Goal: Information Seeking & Learning: Find specific page/section

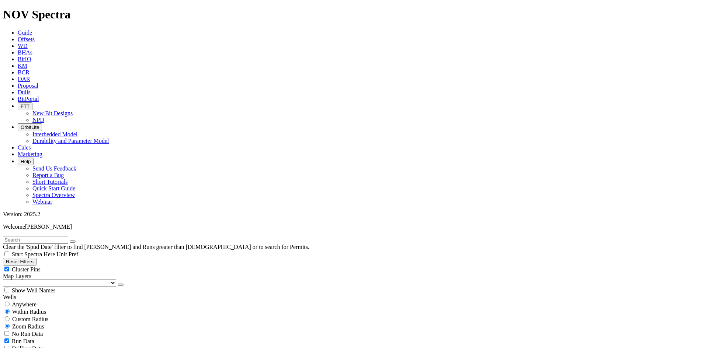
scroll to position [258, 0]
select select
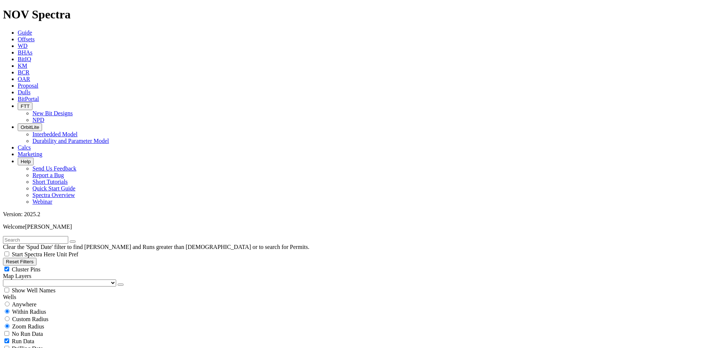
select select "? number:8.75 ?"
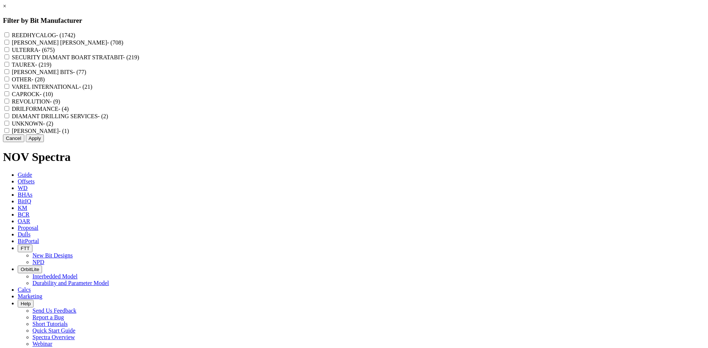
click at [75, 35] on label "REEDHYCALOG - (1742)" at bounding box center [43, 35] width 63 height 6
click at [9, 35] on input "REEDHYCALOG - (1742)" at bounding box center [6, 34] width 5 height 5
checkbox input "true"
click at [44, 142] on button "Apply" at bounding box center [35, 139] width 18 height 8
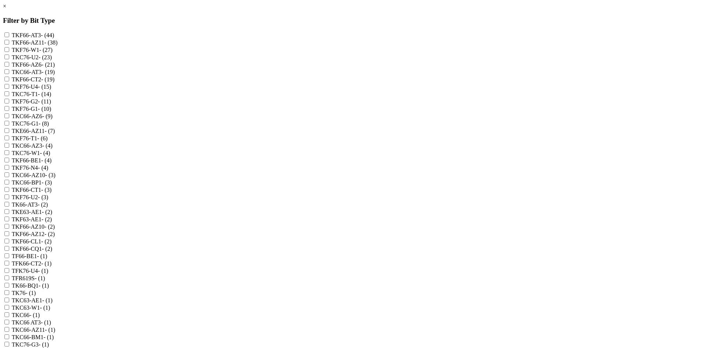
click at [58, 45] on label "TKF66-AZ11 - (38)" at bounding box center [35, 42] width 46 height 6
click at [9, 45] on input "TKF66-AZ11 - (38)" at bounding box center [6, 42] width 5 height 5
checkbox input "true"
click at [55, 68] on label "TKF66-AZ6 - (21)" at bounding box center [33, 65] width 43 height 6
click at [9, 67] on input "TKF66-AZ6 - (21)" at bounding box center [6, 64] width 5 height 5
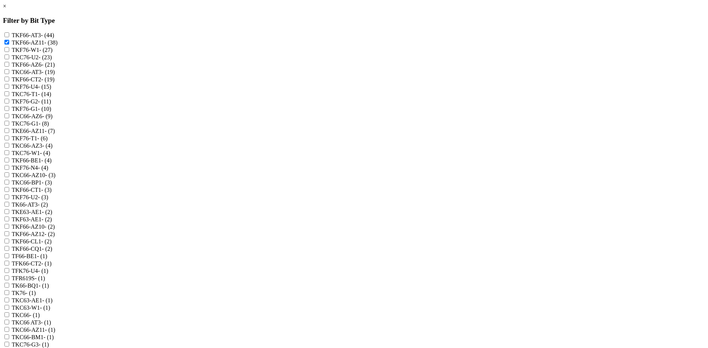
checkbox input "true"
click at [53, 119] on label "TKC66-AZ6 - (9)" at bounding box center [32, 116] width 41 height 6
click at [9, 118] on input "TKC66-AZ6 - (9)" at bounding box center [6, 116] width 5 height 5
checkbox input "true"
click at [55, 134] on label "TKE66-AZ11 - (7)" at bounding box center [33, 131] width 43 height 6
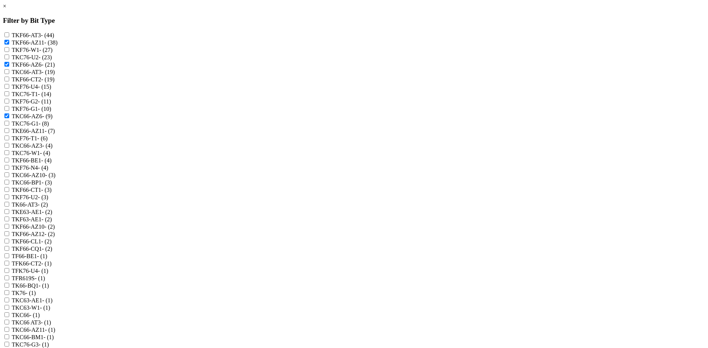
click at [9, 133] on input "TKE66-AZ11 - (7)" at bounding box center [6, 130] width 5 height 5
checkbox input "true"
click at [53, 149] on label "TKC66-AZ3 - (4)" at bounding box center [32, 146] width 41 height 6
click at [9, 148] on input "TKC66-AZ3 - (4)" at bounding box center [6, 145] width 5 height 5
checkbox input "true"
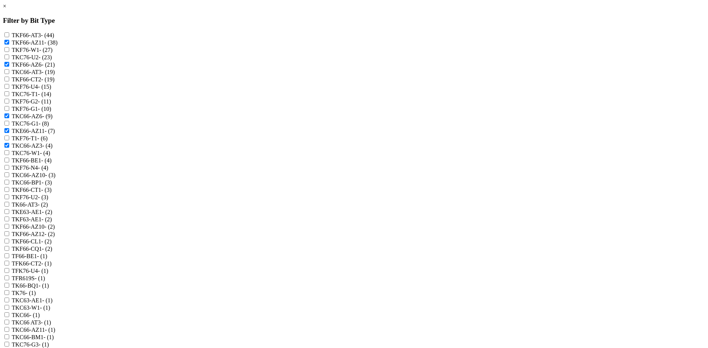
click at [56, 178] on label "TKC66-AZ10 - (3)" at bounding box center [34, 175] width 44 height 6
click at [9, 177] on input "TKC66-AZ10 - (3)" at bounding box center [6, 175] width 5 height 5
click at [56, 178] on label "TKC66-AZ10 - (3)" at bounding box center [34, 175] width 44 height 6
click at [9, 177] on input "TKC66-AZ10 - (3)" at bounding box center [6, 175] width 5 height 5
checkbox input "false"
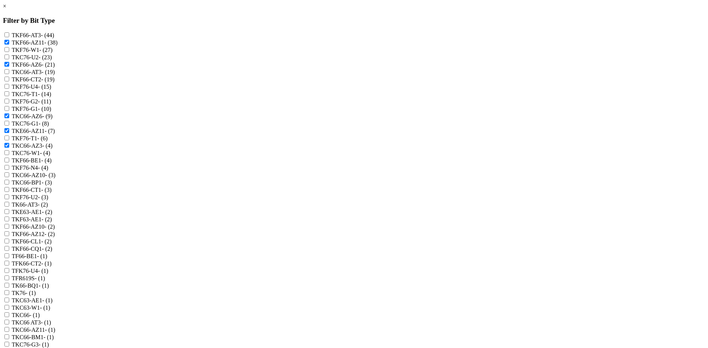
click at [55, 230] on label "TKF66-AZ10 - (2)" at bounding box center [33, 227] width 43 height 6
click at [9, 229] on input "TKF66-AZ10 - (2)" at bounding box center [6, 226] width 5 height 5
checkbox input "true"
click at [55, 237] on label "TKF66-AZ12 - (2)" at bounding box center [33, 234] width 43 height 6
click at [9, 236] on input "TKF66-AZ12 - (2)" at bounding box center [6, 234] width 5 height 5
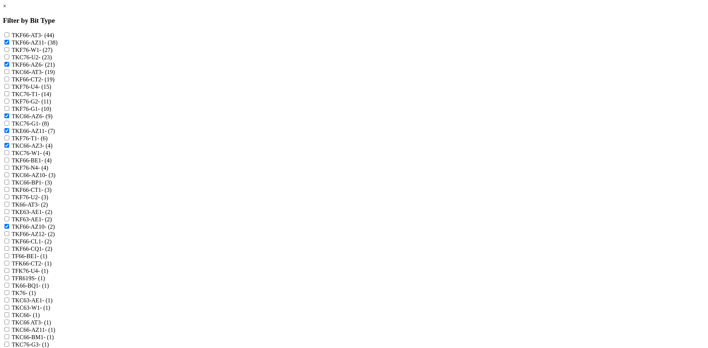
checkbox input "true"
click at [55, 230] on label "TKF66-AZ10 - (2)" at bounding box center [33, 227] width 43 height 6
click at [9, 229] on input "TKF66-AZ10 - (2)" at bounding box center [6, 226] width 5 height 5
click at [55, 230] on label "TKF66-AZ10 - (2)" at bounding box center [33, 227] width 43 height 6
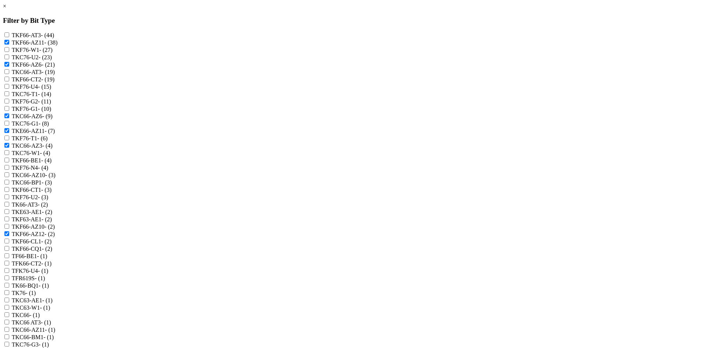
click at [9, 229] on input "TKF66-AZ10 - (2)" at bounding box center [6, 226] width 5 height 5
click at [55, 230] on label "TKF66-AZ10 - (2)" at bounding box center [33, 227] width 43 height 6
click at [9, 229] on input "TKF66-AZ10 - (2)" at bounding box center [6, 226] width 5 height 5
checkbox input "false"
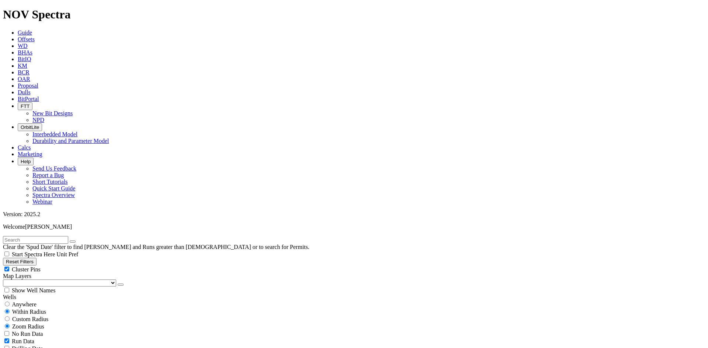
scroll to position [442, 0]
type input "4000"
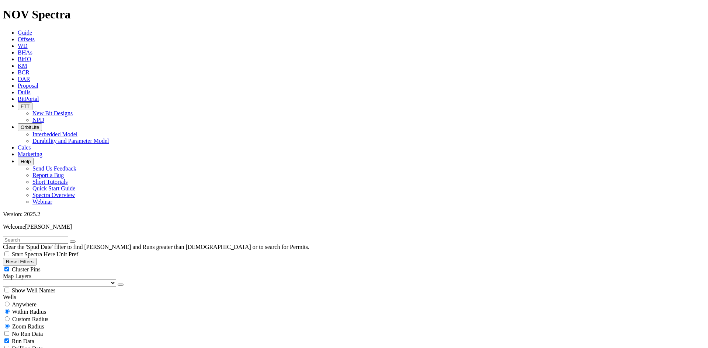
drag, startPoint x: 47, startPoint y: 281, endPoint x: 63, endPoint y: 288, distance: 17.7
type input "10000"
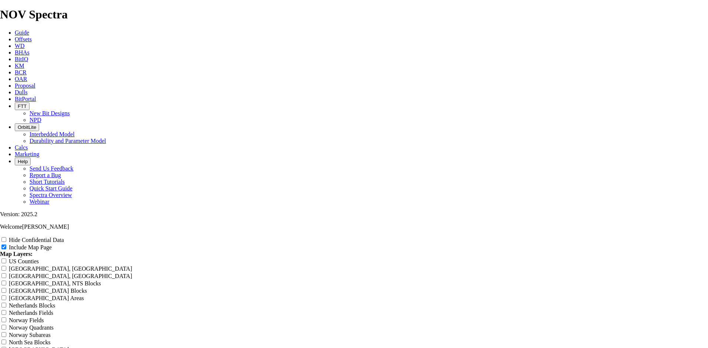
click at [6, 237] on input "Hide Confidential Data" at bounding box center [3, 239] width 5 height 5
checkbox input "true"
drag, startPoint x: 433, startPoint y: 53, endPoint x: 180, endPoint y: 58, distance: 252.7
type input "8"
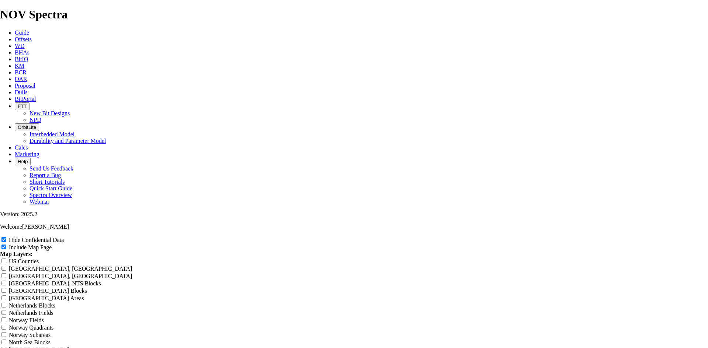
type input "8"
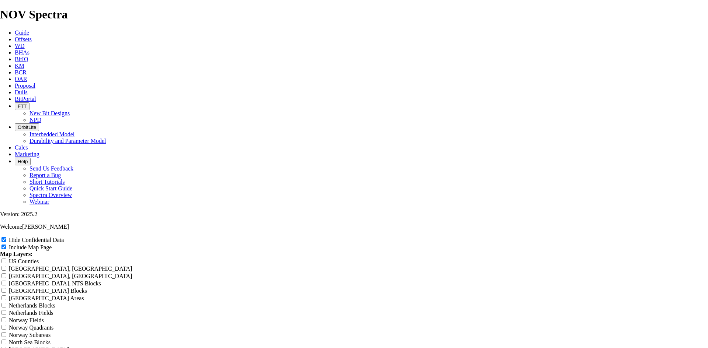
type input "8."
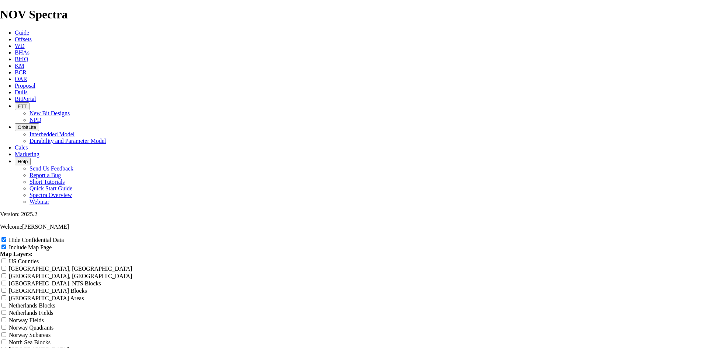
type input "8."
type input "8.7"
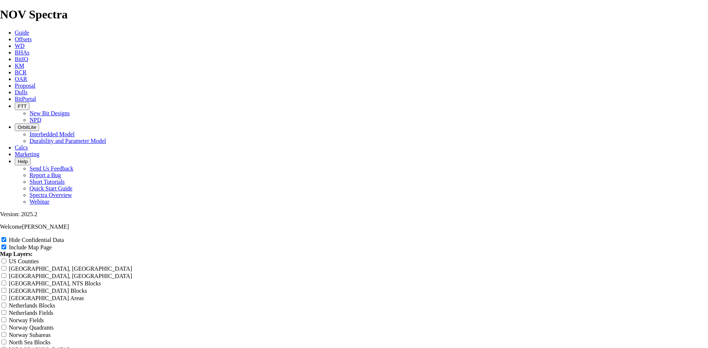
type input "8.7"
type input "8.75"
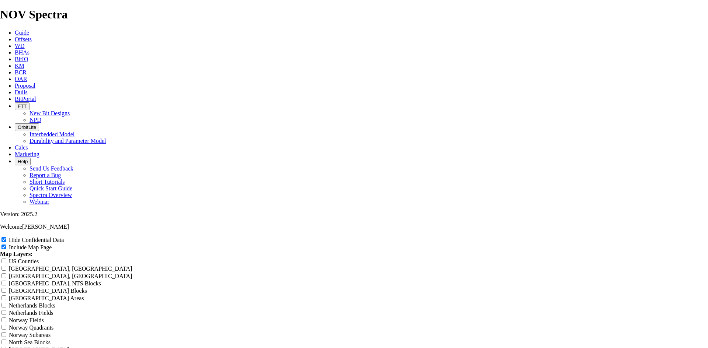
type input "8.75"
type input "8.75 T"
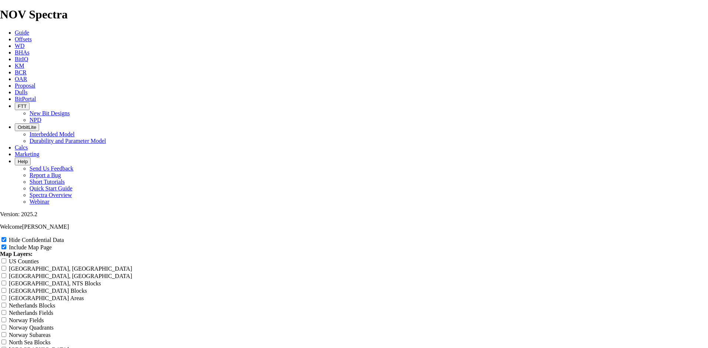
type input "8.75 T"
type input "8.75 TK"
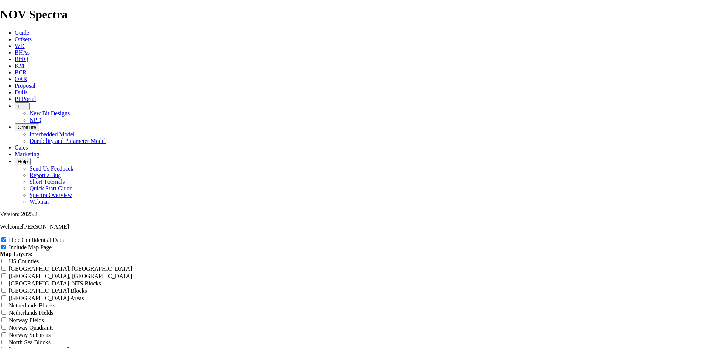
type input "8.75 TK"
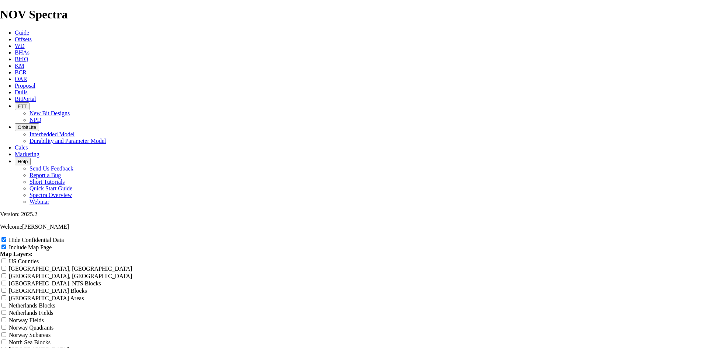
type input "8.75 TKF"
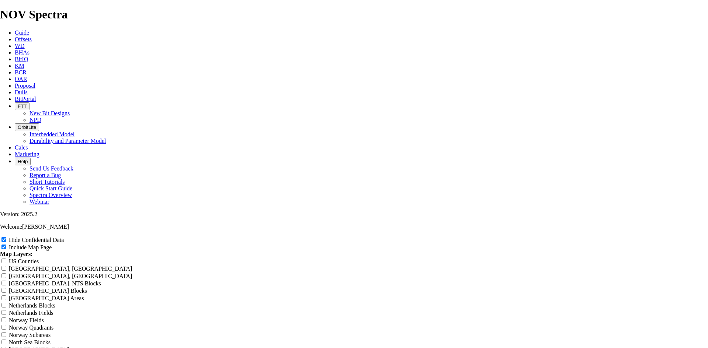
type input "8.75 TKF"
type input "8.75 TKF6"
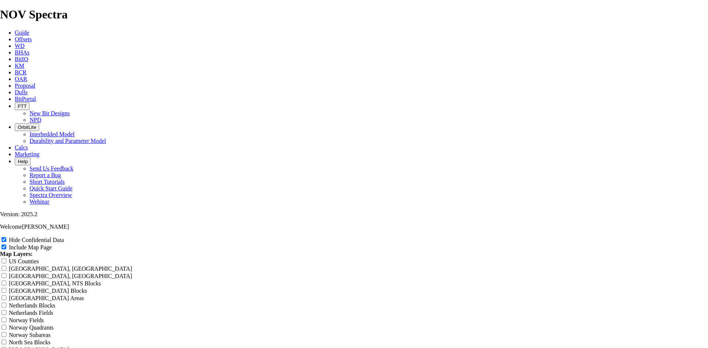
type input "8.75 TKF6"
type input "8.75 TKF66"
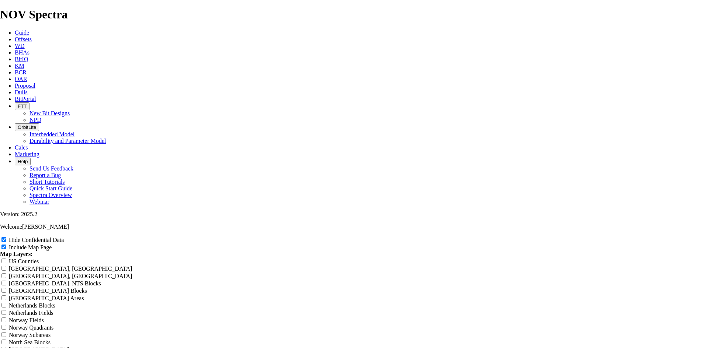
type input "8.75 TKF66"
type input "8.75 TKF66 A"
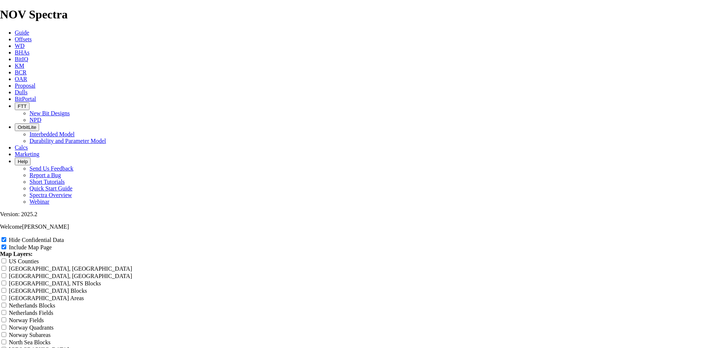
type input "8.75 TKF66 A"
type input "8.75 TKF66 AZ"
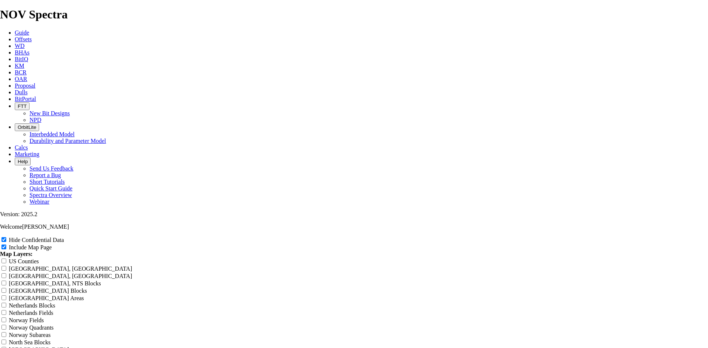
type input "8.75 TKF66 AZ"
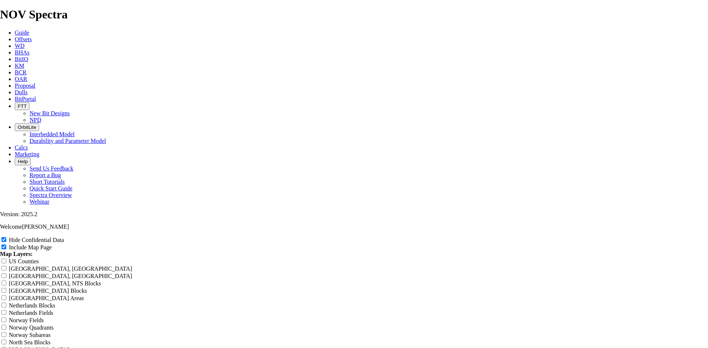
type input "8.75 TKF66 AZ M"
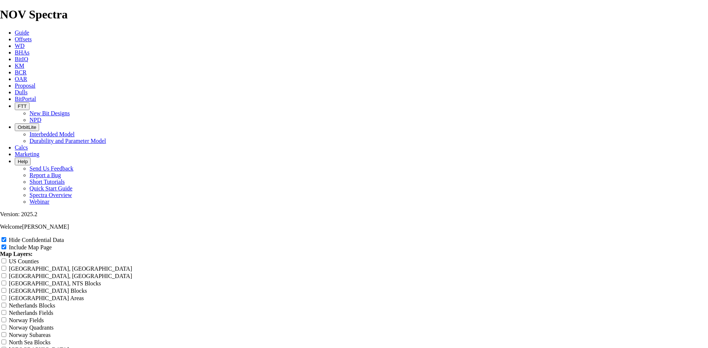
type input "8.75 TKF66 AZ M"
type input "8.75 TKF66 AZ Ma"
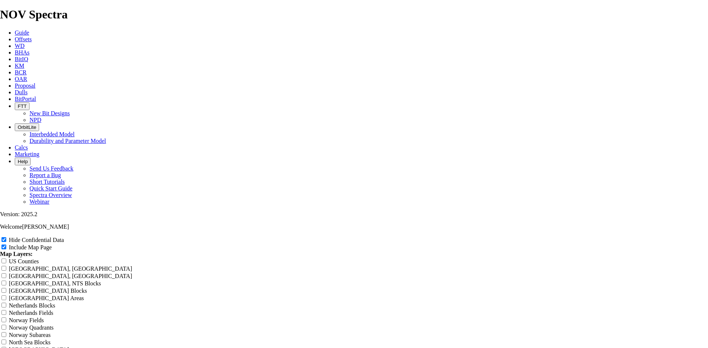
type input "8.75 TKF66 AZ Ma"
type input "8.75 TKF66 AZ M"
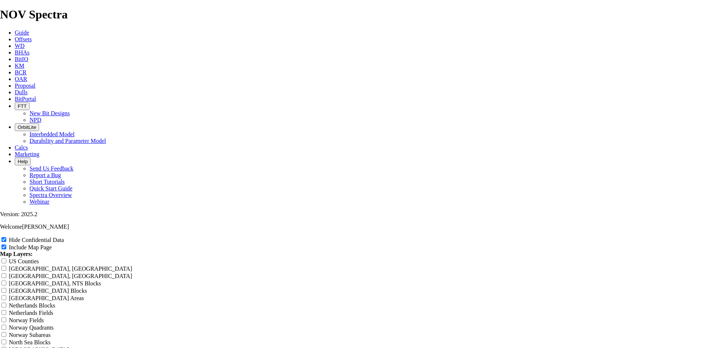
type input "8.75 TKF66 AZ M"
type input "8.75 TKF66 AZ Me"
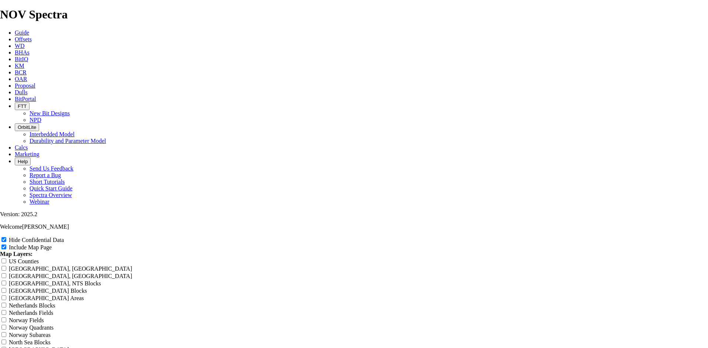
type input "8.75 TKF66 AZ Me"
type input "8.75 TKF66 AZ Mes"
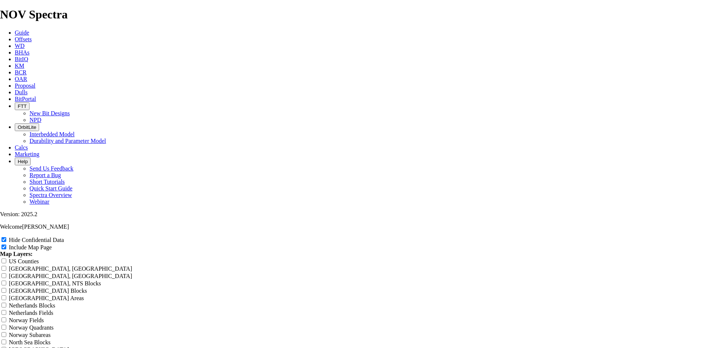
type input "8.75 TKF66 AZ Mes"
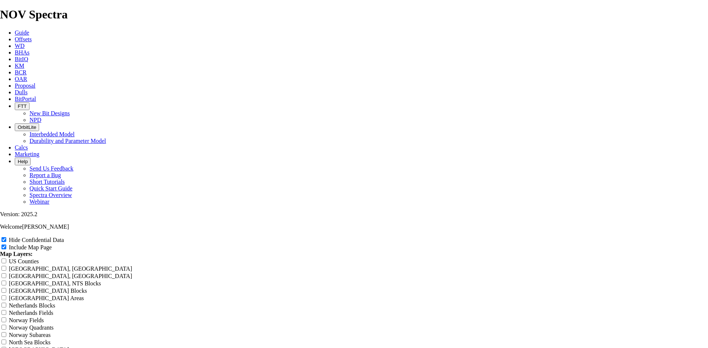
type input "8.75 TKF66 AZ Mesa"
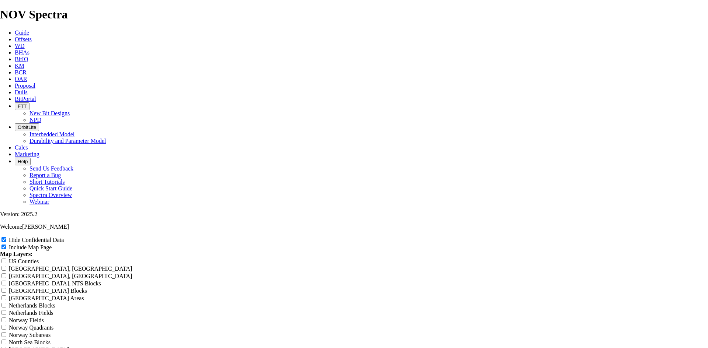
type input "8.75 TKF66 AZ Mesa"
type input "8.75 TKF66 AZ Mesa p"
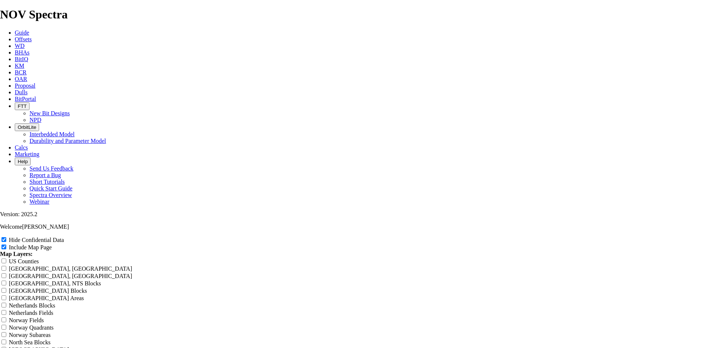
type input "8.75 TKF66 AZ Mesa p"
type input "8.75 TKF66 AZ Mesa pa"
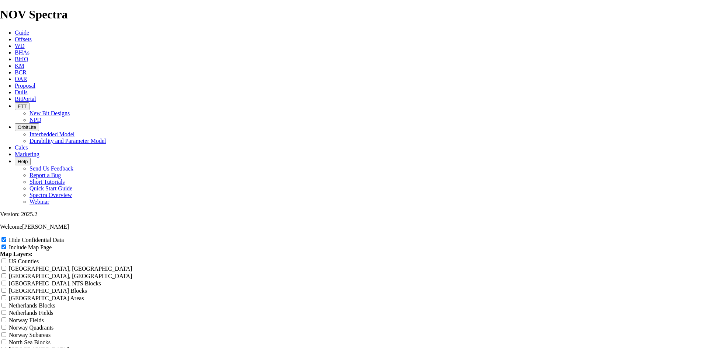
type input "8.75 TKF66 AZ Mesa pa"
type input "8.75 TKF66 AZ Mesa pad"
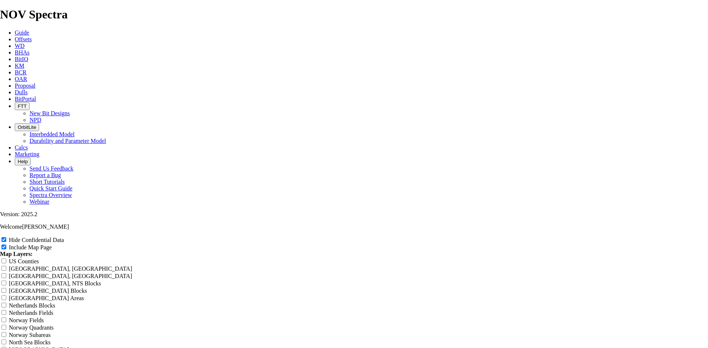
type input "8.75 TKF66 AZ Mesa pad"
drag, startPoint x: 403, startPoint y: 50, endPoint x: 280, endPoint y: 48, distance: 122.8
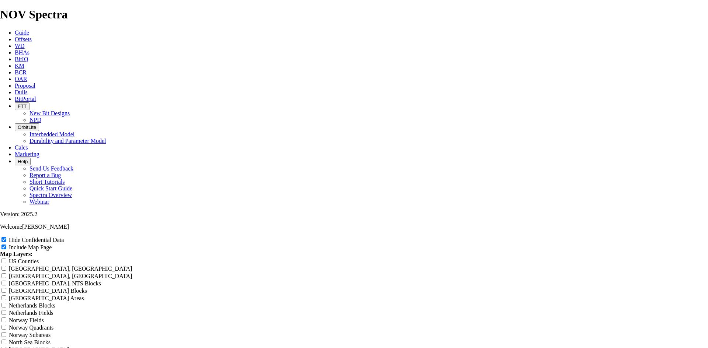
type input "8.75 TKF66 AZ Mesa pad"
radio input "true"
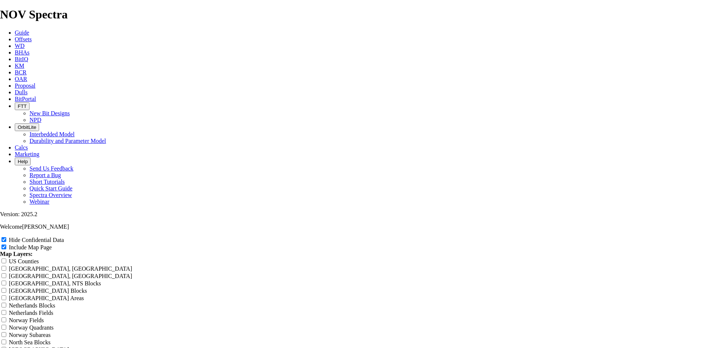
scroll to position [1235, 0]
drag, startPoint x: 408, startPoint y: 52, endPoint x: 298, endPoint y: 58, distance: 109.7
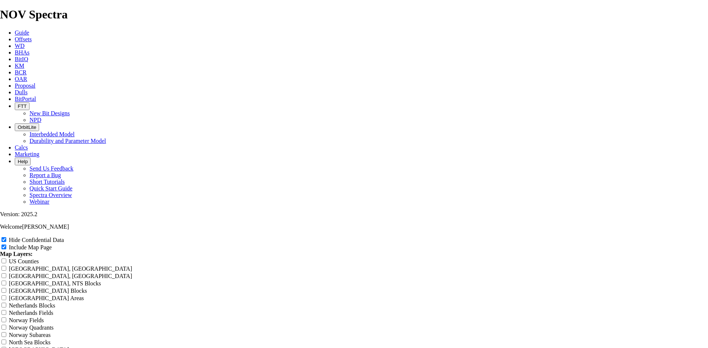
scroll to position [0, 0]
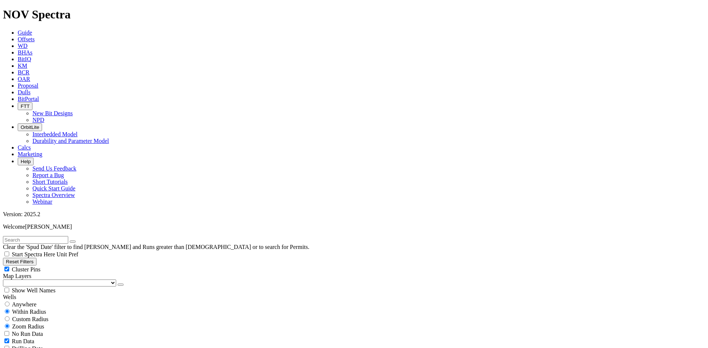
scroll to position [184, 0]
select select
